Goal: Check status: Check status

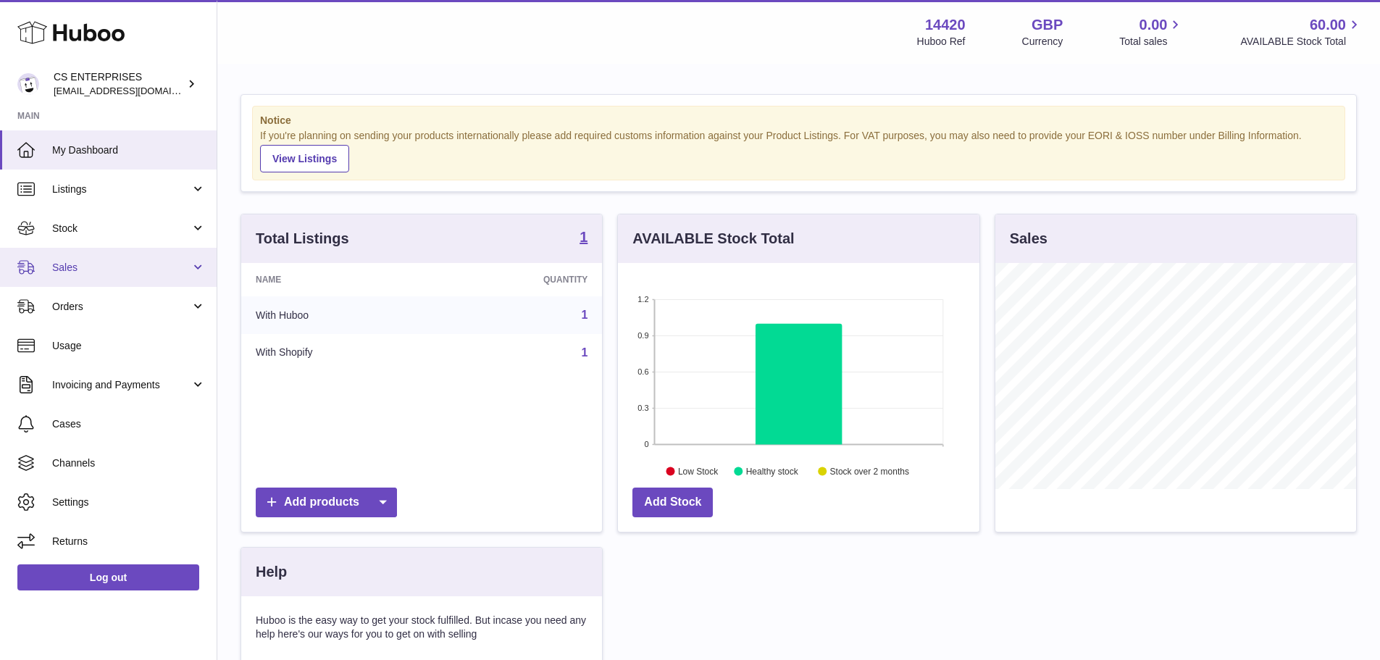
scroll to position [226, 362]
click at [115, 261] on span "Sales" at bounding box center [121, 268] width 138 height 14
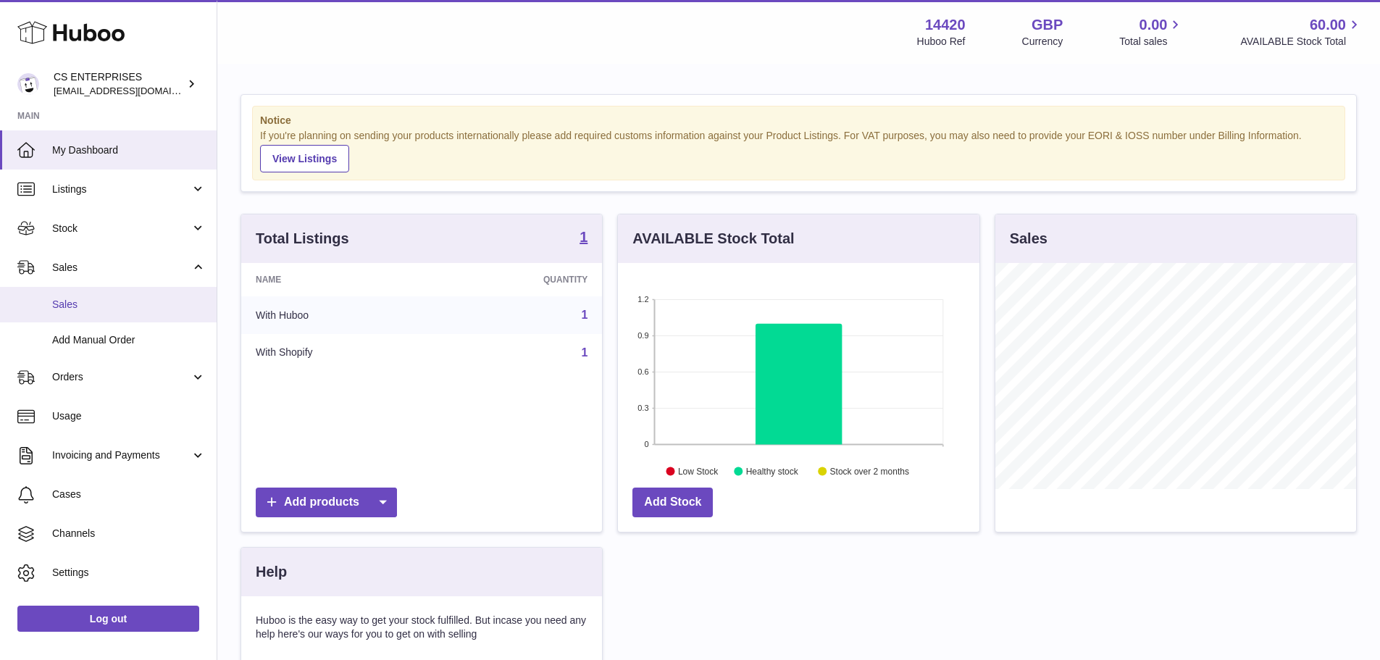
click at [104, 309] on span "Sales" at bounding box center [129, 305] width 154 height 14
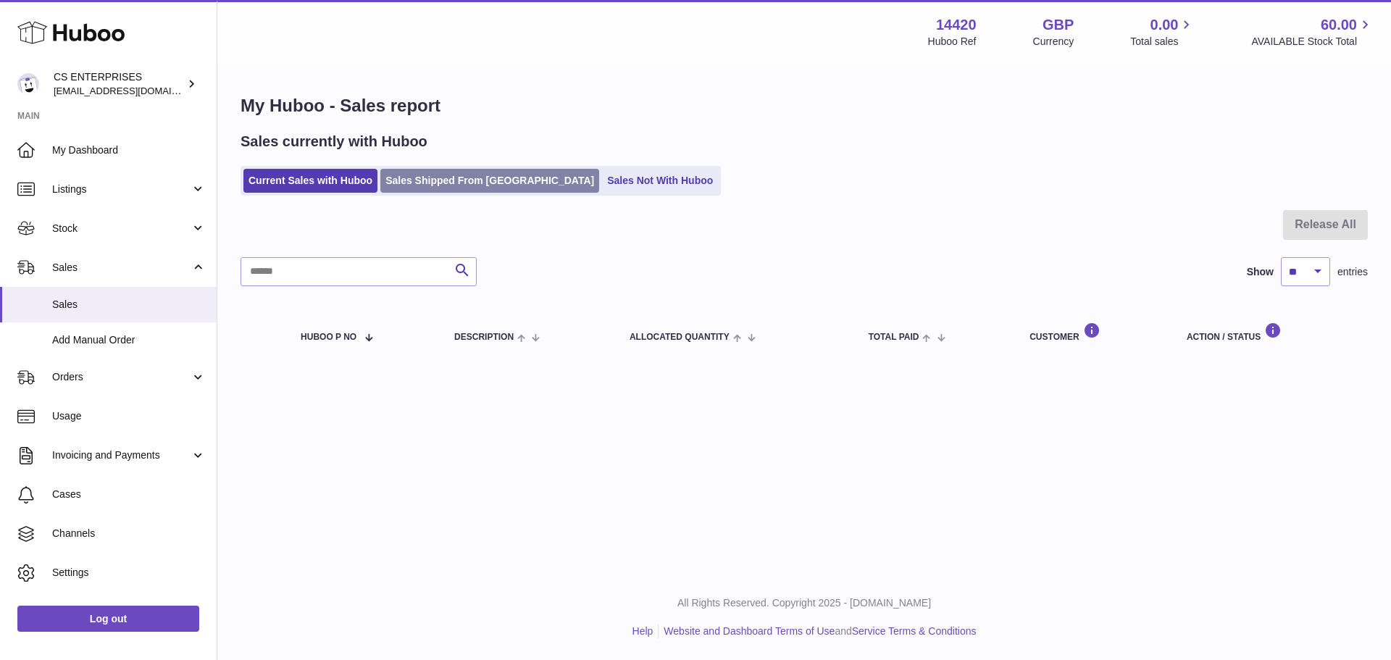
click at [433, 187] on link "Sales Shipped From Huboo" at bounding box center [489, 181] width 219 height 24
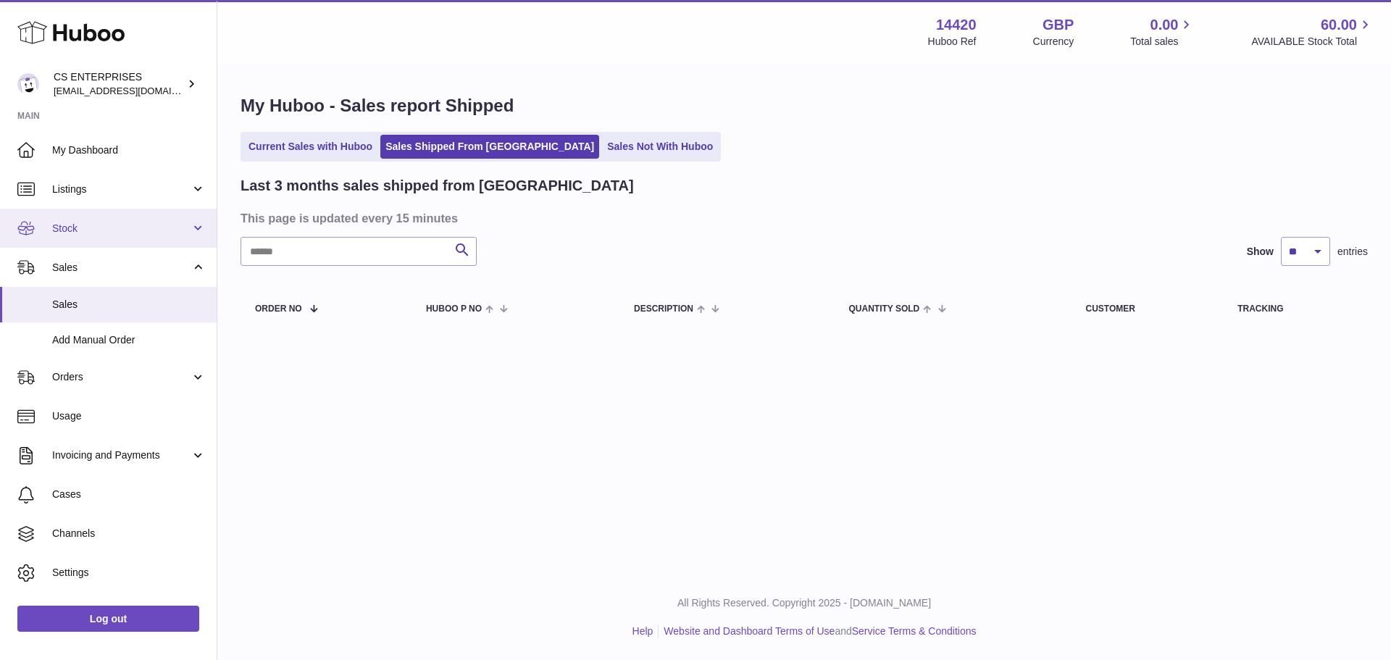
click at [104, 223] on span "Stock" at bounding box center [121, 229] width 138 height 14
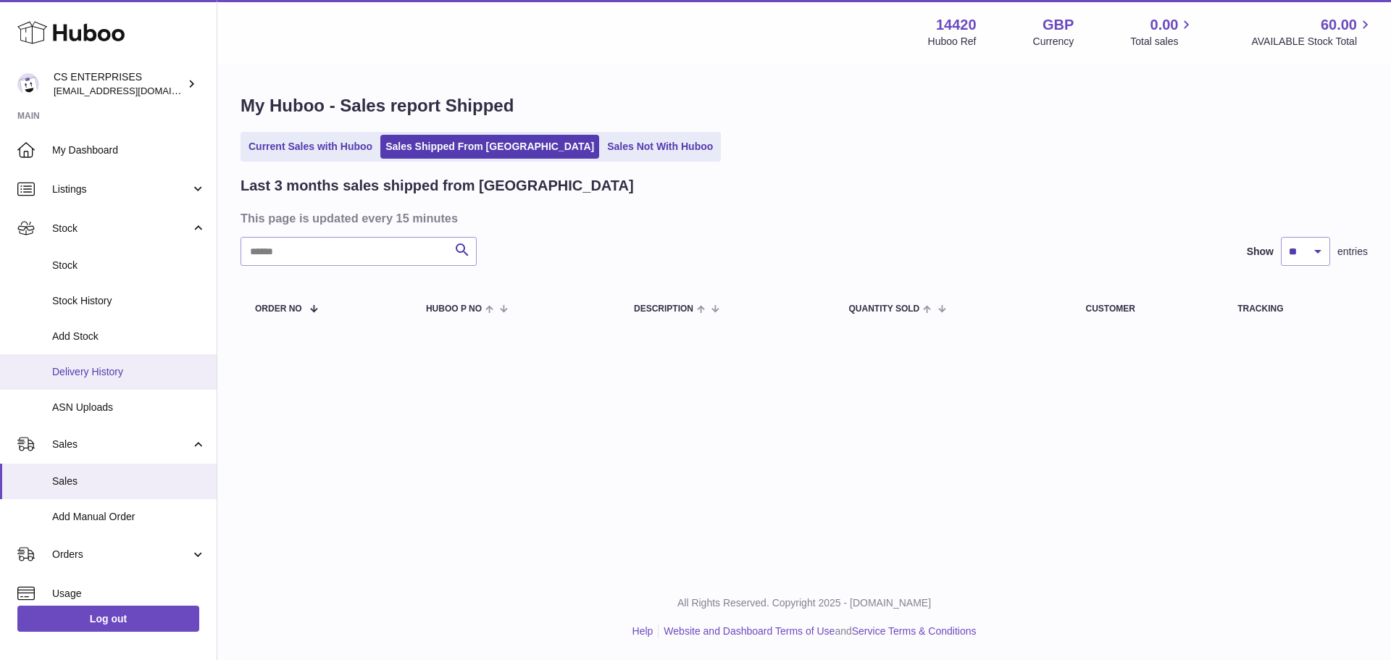
click at [103, 375] on span "Delivery History" at bounding box center [129, 372] width 154 height 14
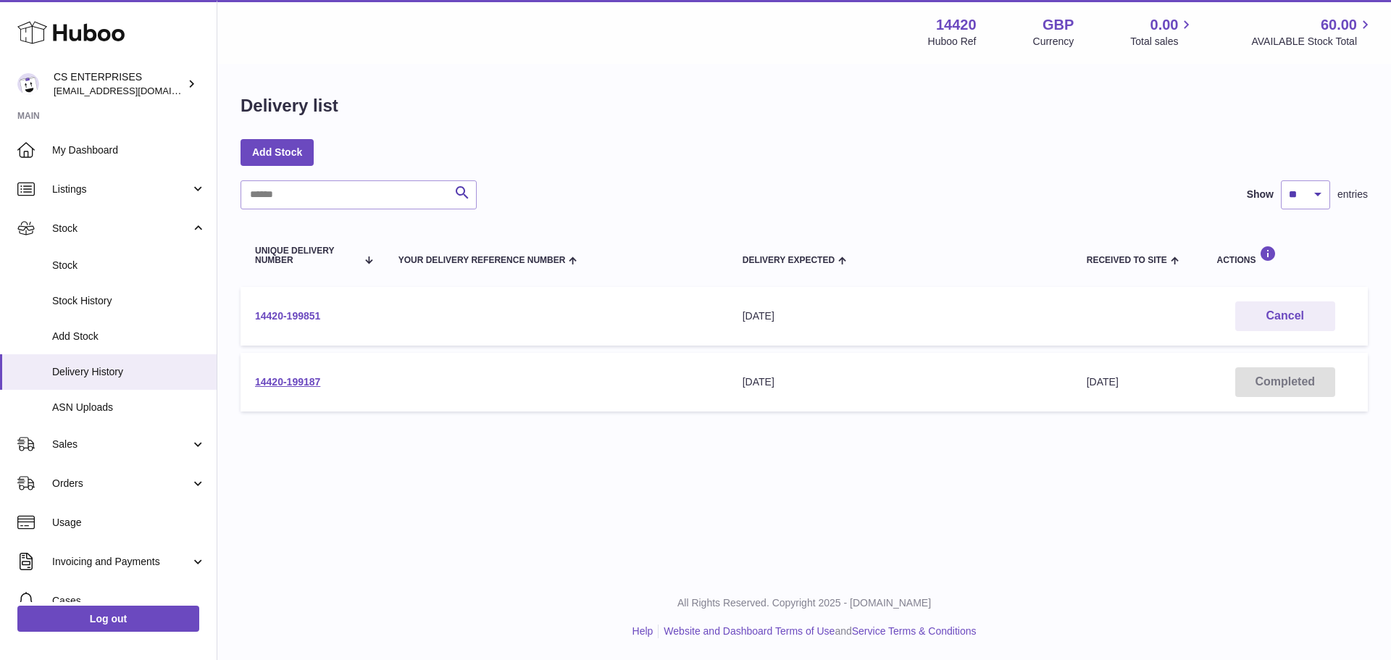
click at [307, 312] on link "14420-199851" at bounding box center [287, 316] width 65 height 12
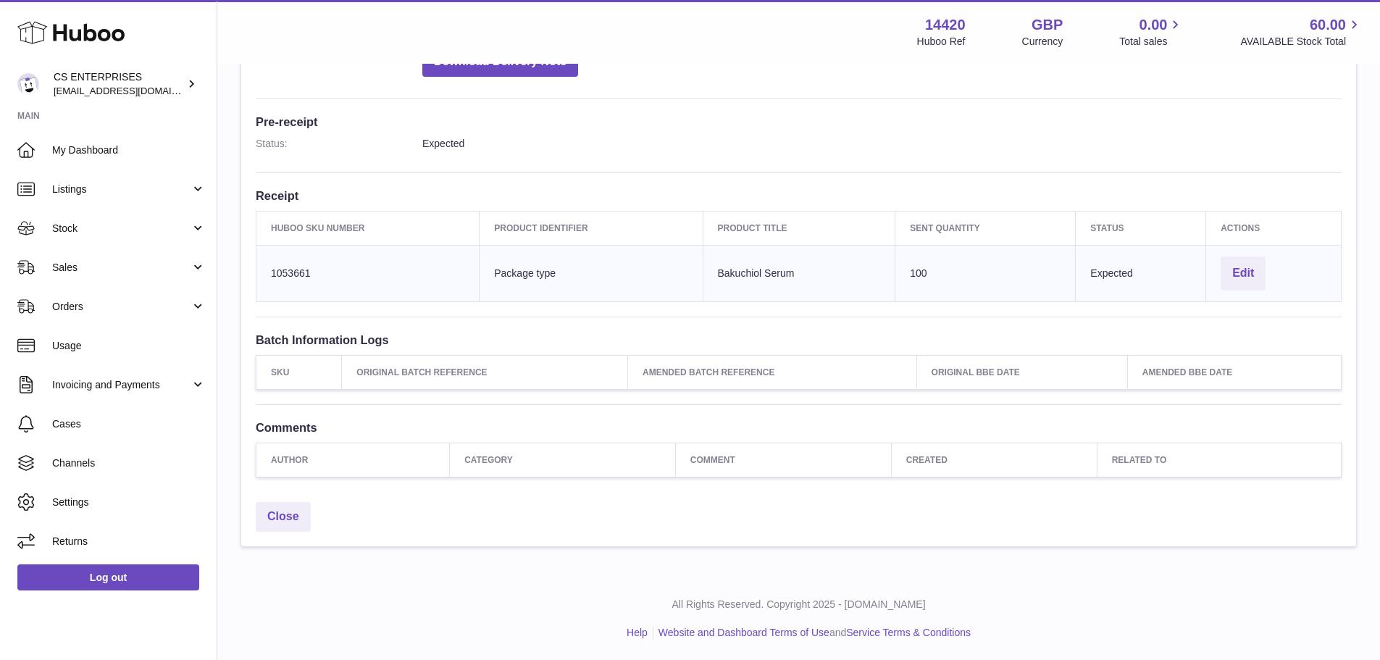
scroll to position [113, 0]
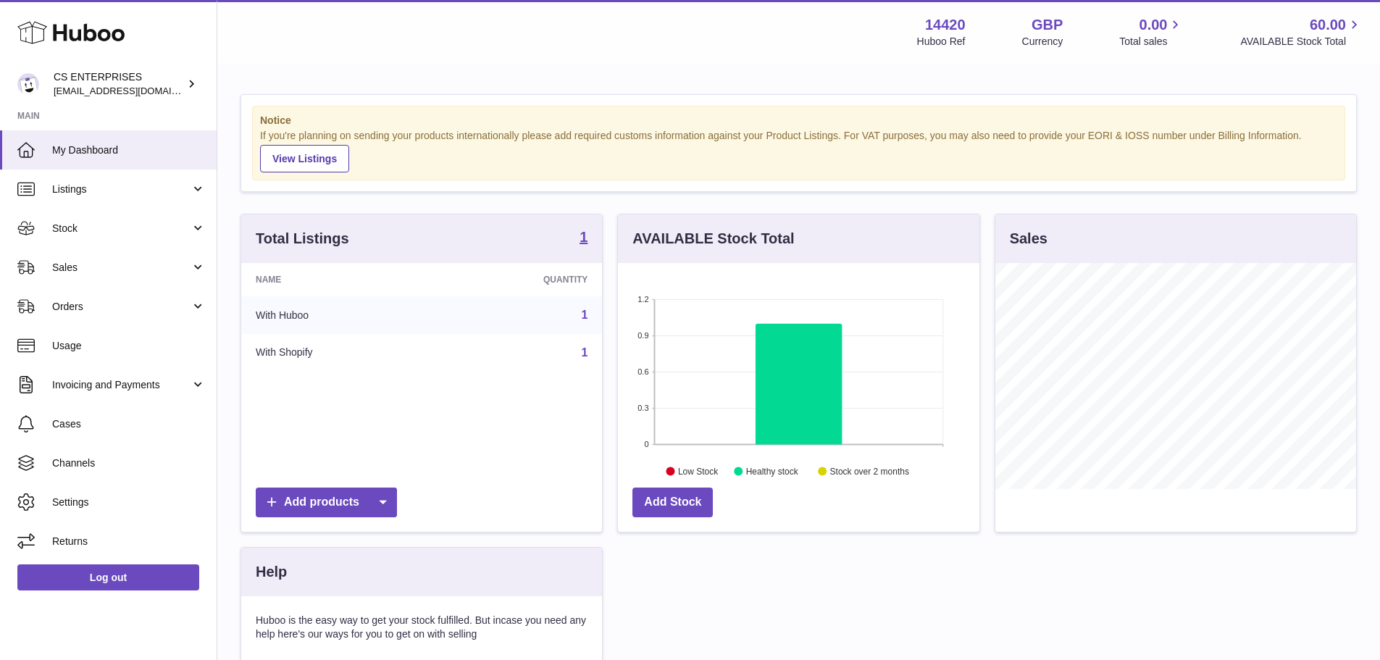
scroll to position [226, 362]
click at [110, 265] on span "Sales" at bounding box center [121, 268] width 138 height 14
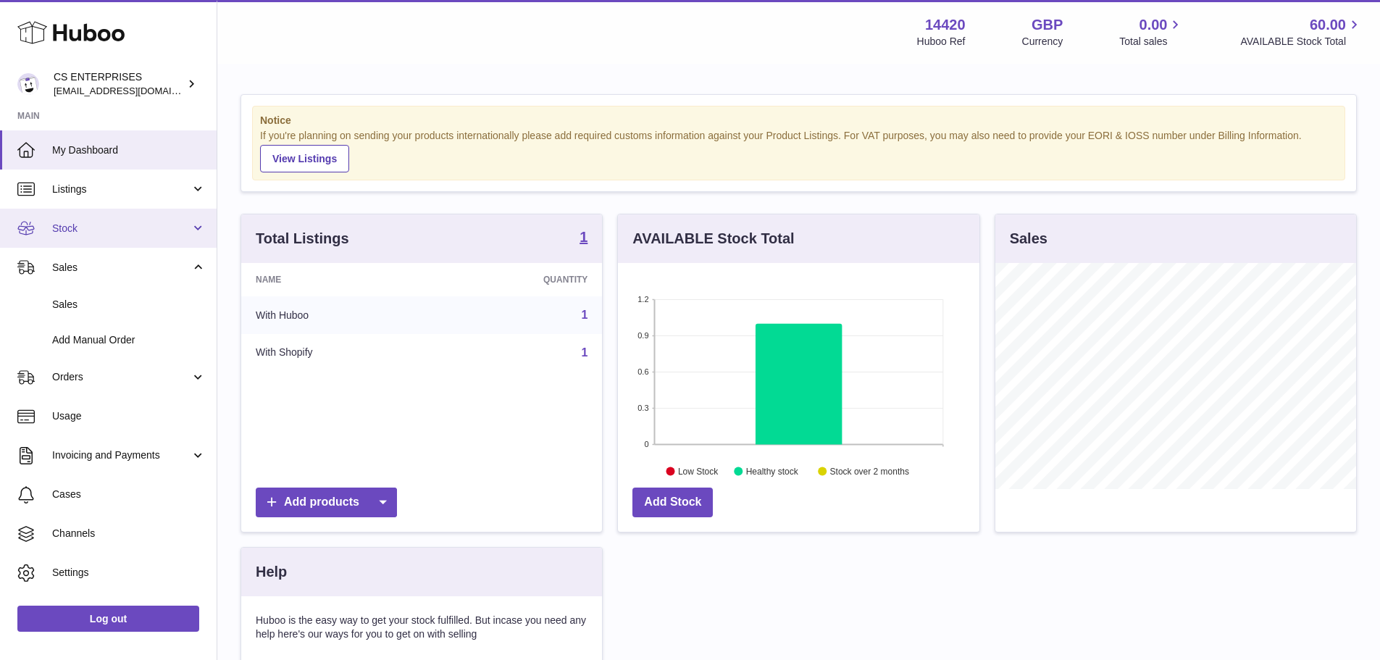
click at [106, 222] on span "Stock" at bounding box center [121, 229] width 138 height 14
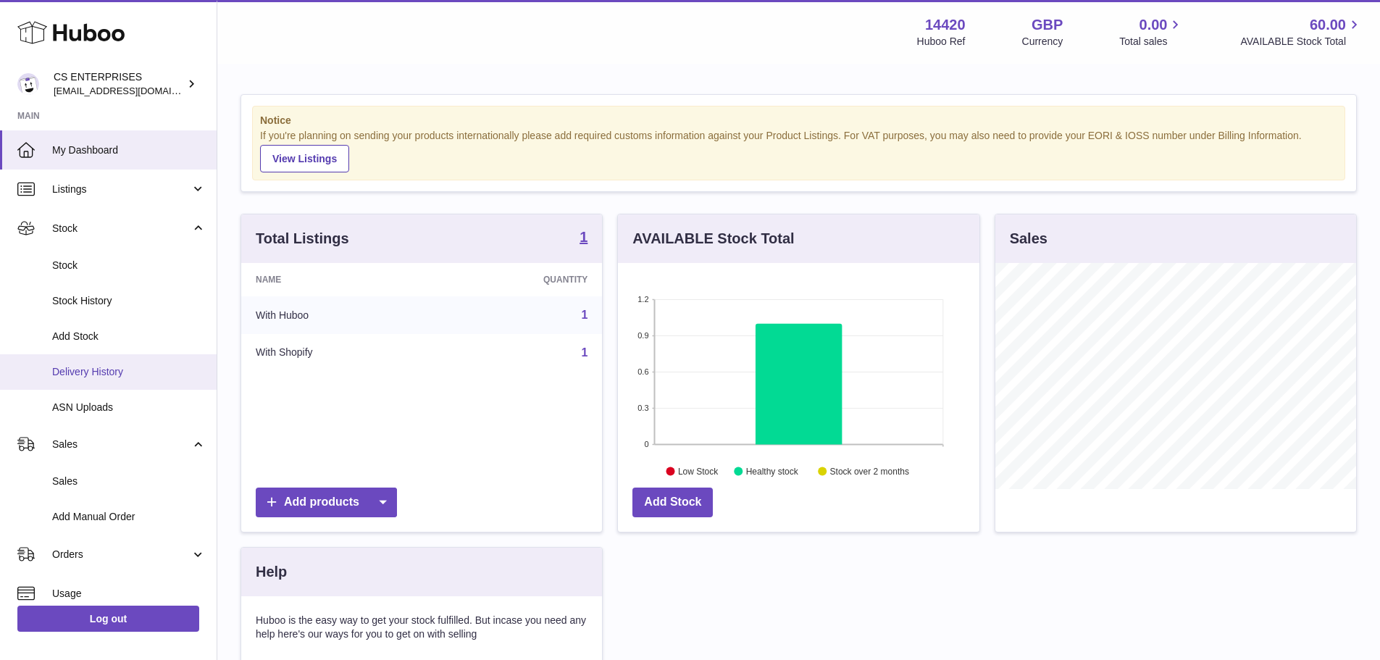
click at [107, 373] on span "Delivery History" at bounding box center [129, 372] width 154 height 14
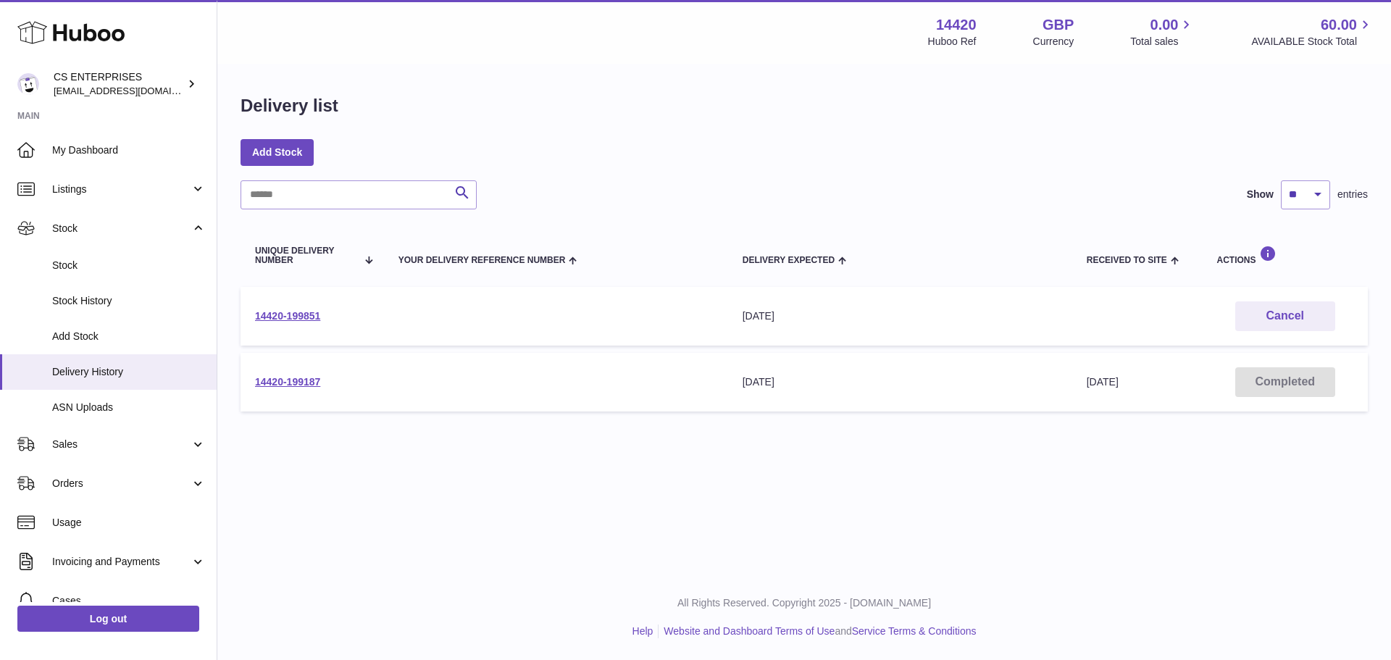
click at [765, 197] on div "Search Show ** ** ** *** entries" at bounding box center [804, 194] width 1127 height 29
